Goal: Information Seeking & Learning: Compare options

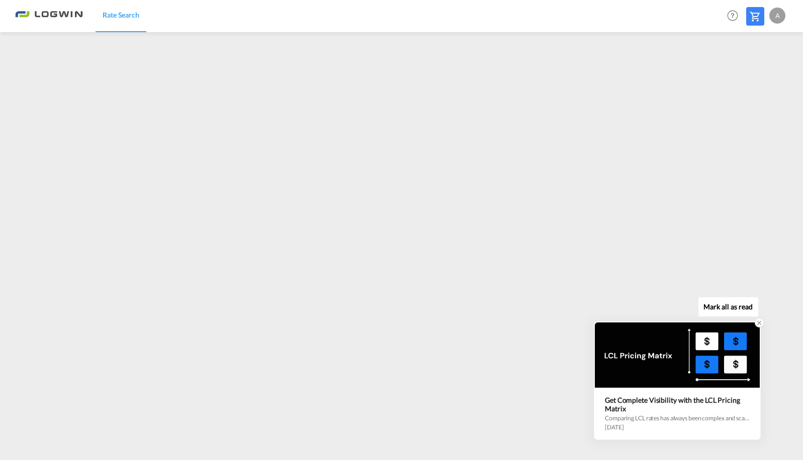
click at [757, 431] on div "Get Complete Visibility with the LCL Pricing Matrix Comparing LCL rates has alw…" at bounding box center [677, 413] width 165 height 51
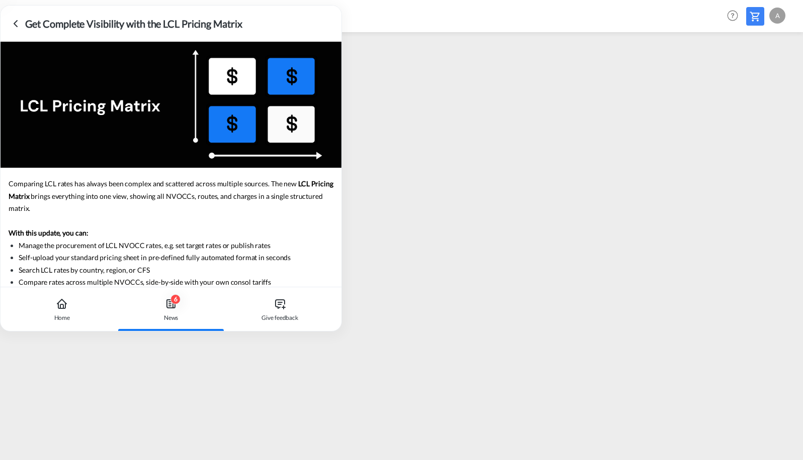
click at [174, 301] on div "6" at bounding box center [175, 299] width 10 height 10
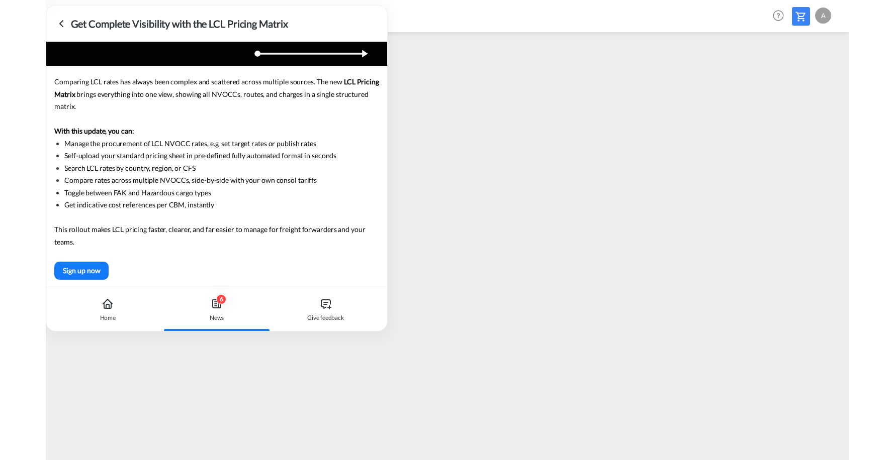
scroll to position [105, 0]
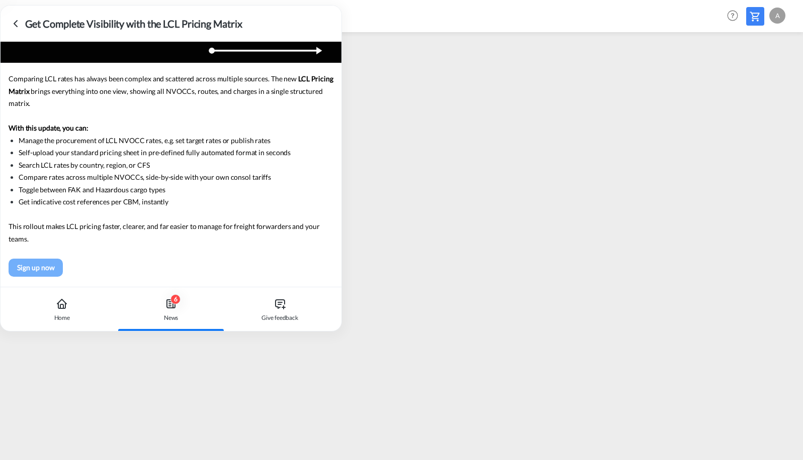
click at [41, 263] on div "Sign up now" at bounding box center [36, 267] width 48 height 15
